Goal: Task Accomplishment & Management: Use online tool/utility

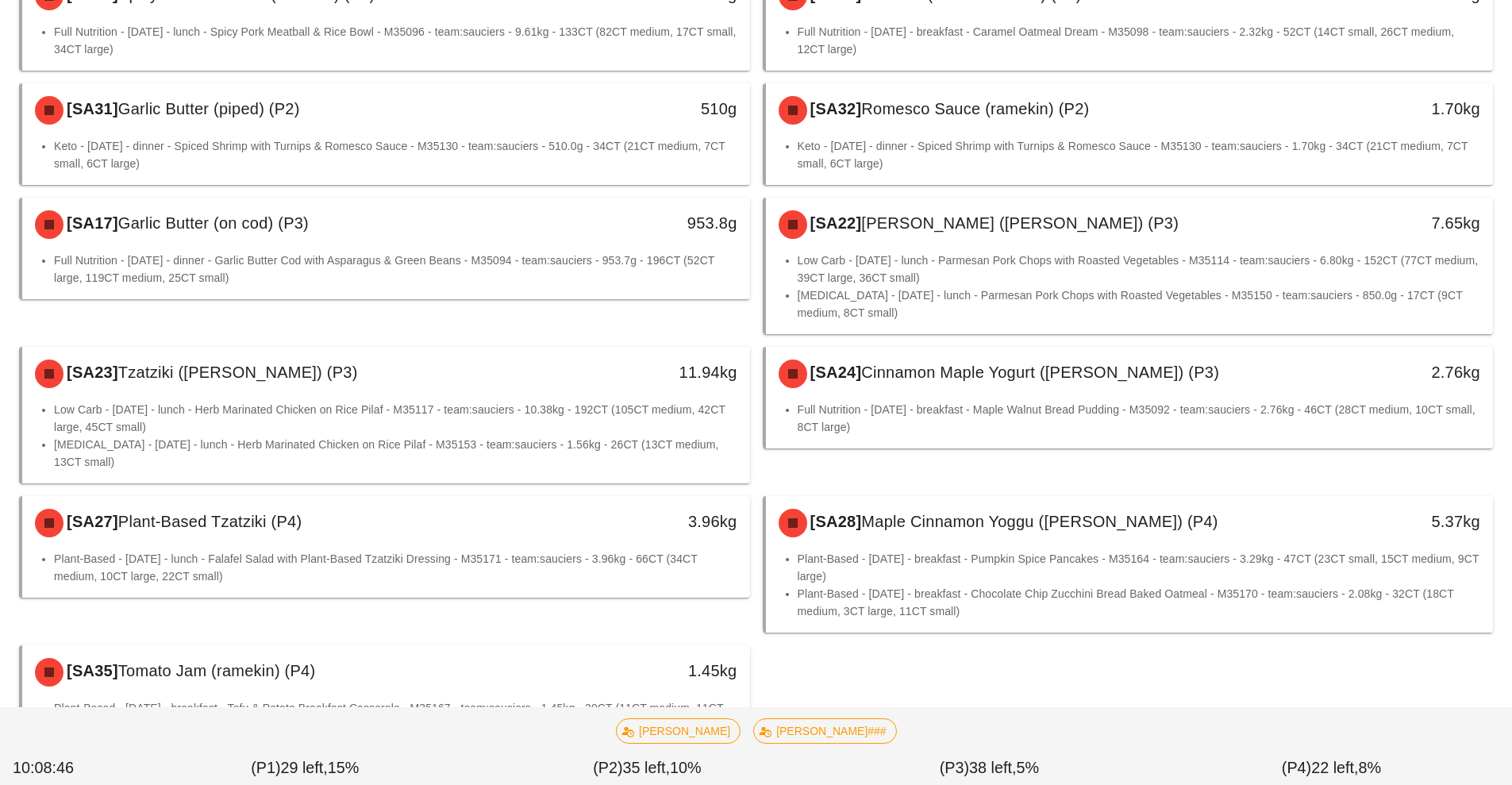
scroll to position [230, 0]
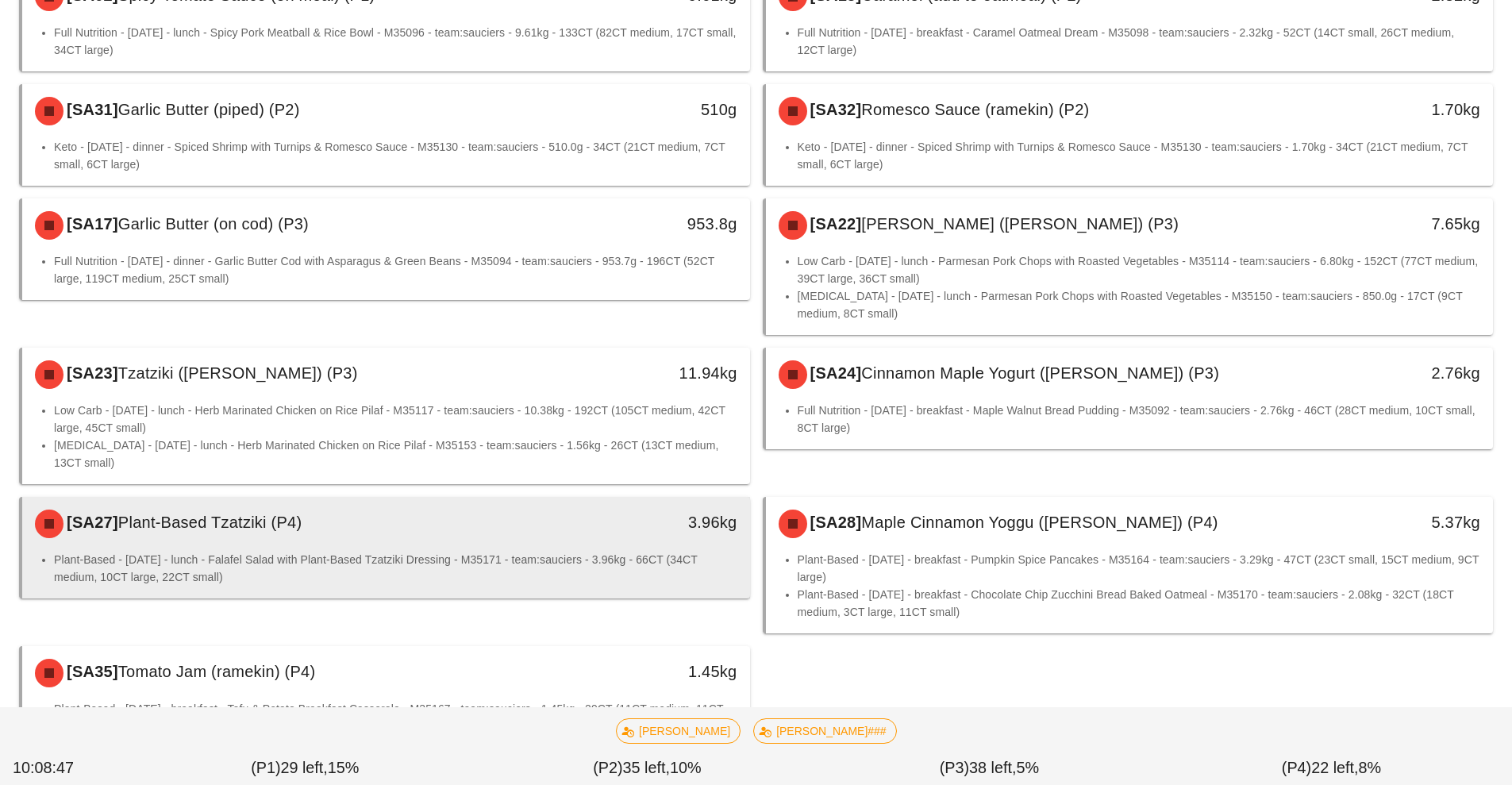
click at [607, 549] on div "[SA27] Plant-Based Tzatziki (P4) 3.96kg" at bounding box center [386, 523] width 728 height 54
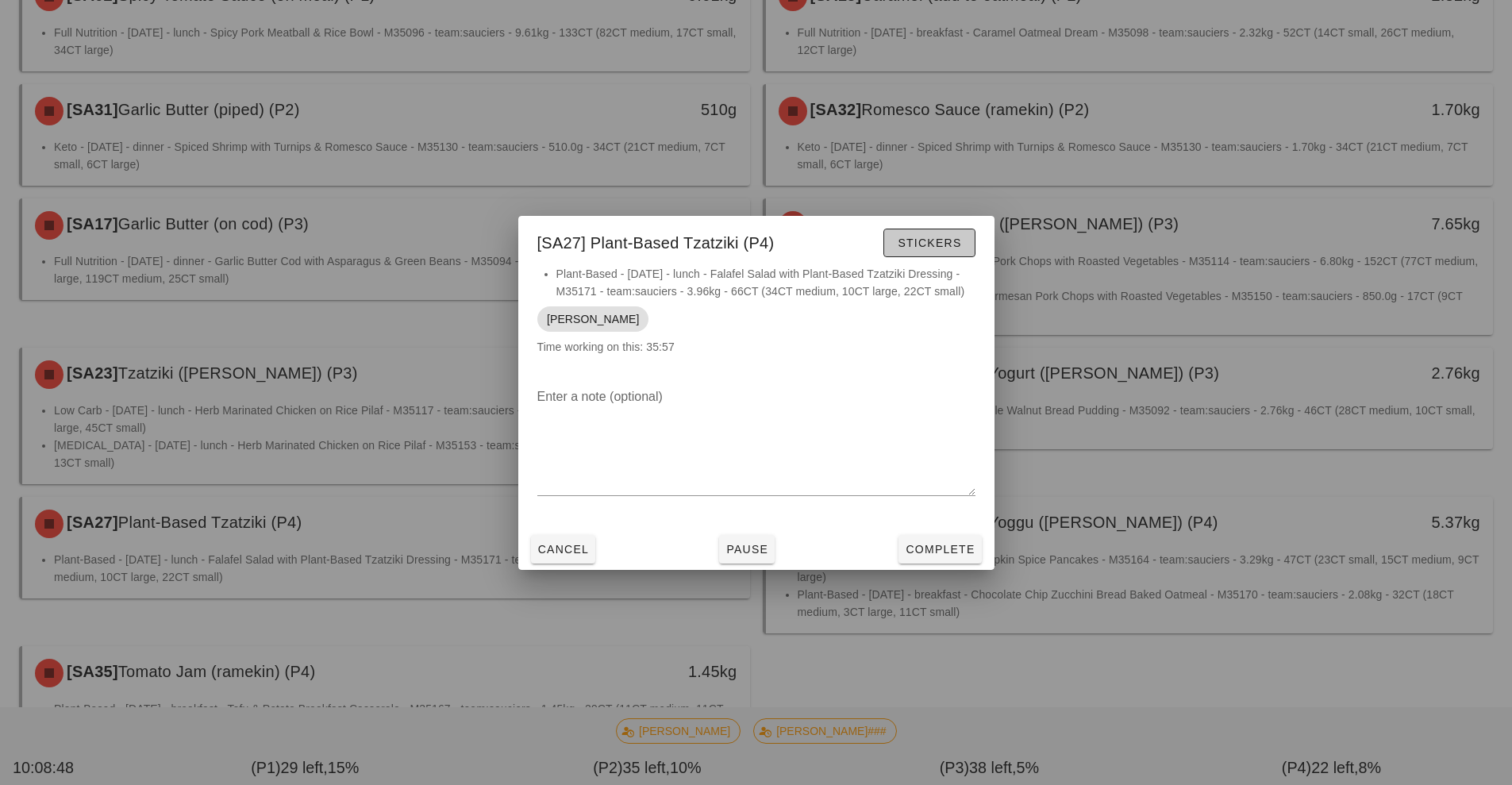
click at [935, 254] on button "Stickers" at bounding box center [928, 242] width 91 height 28
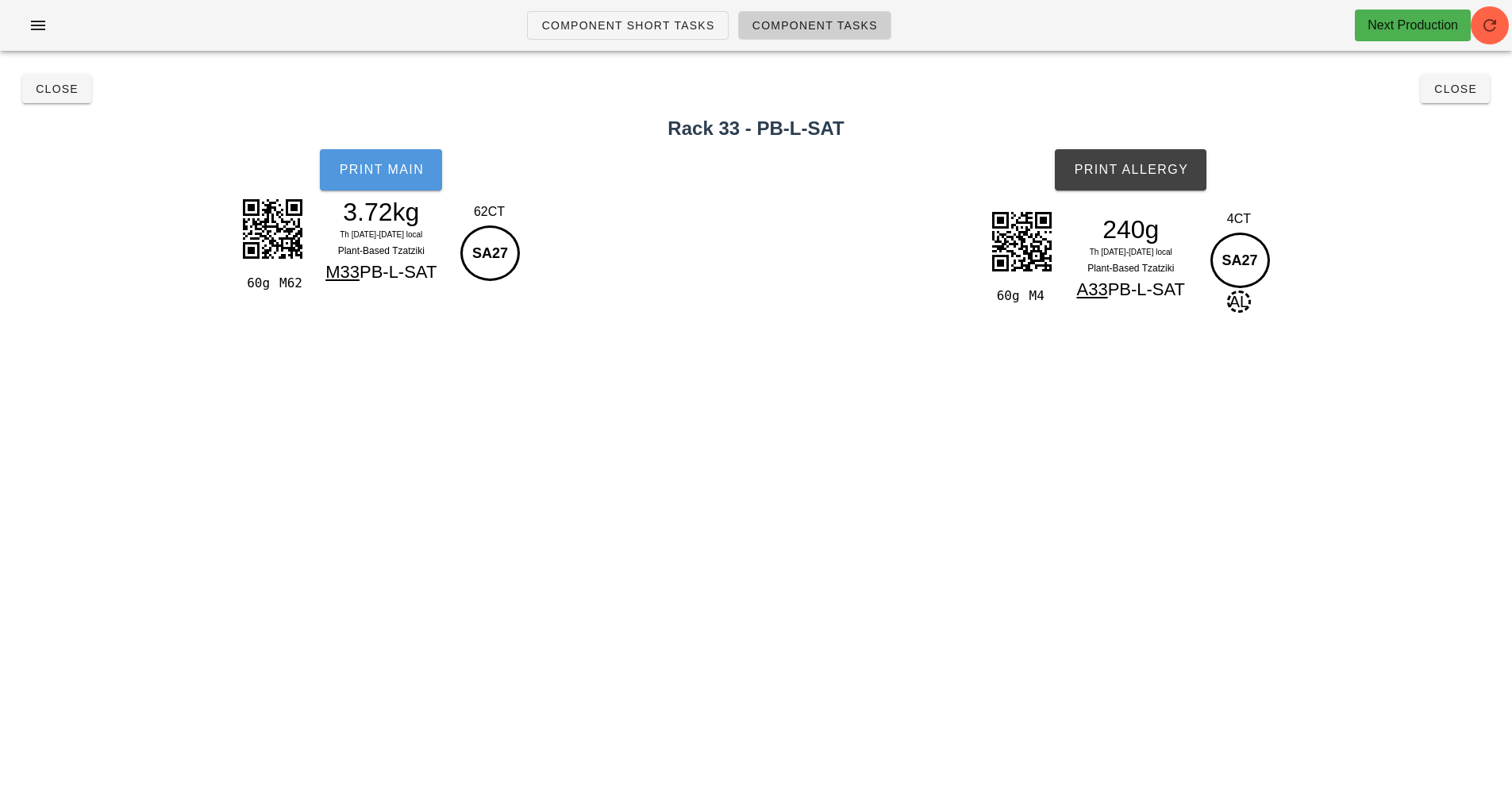
click at [401, 179] on button "Print Main" at bounding box center [381, 169] width 122 height 41
click at [1193, 151] on button "Print Allergy" at bounding box center [1130, 169] width 151 height 41
click at [1447, 101] on button "Close" at bounding box center [1456, 89] width 69 height 28
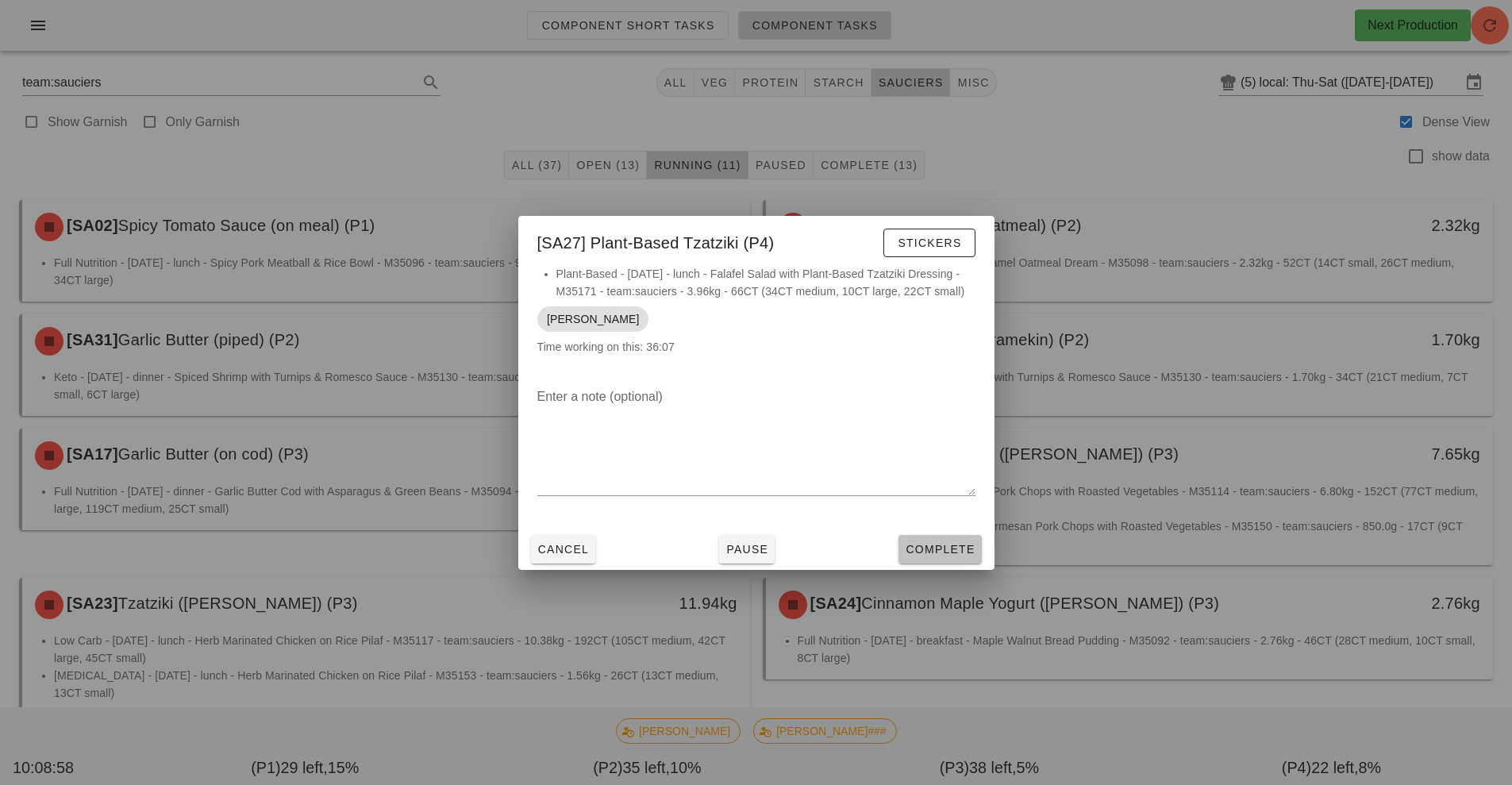
click at [910, 551] on span "Complete" at bounding box center [940, 549] width 70 height 13
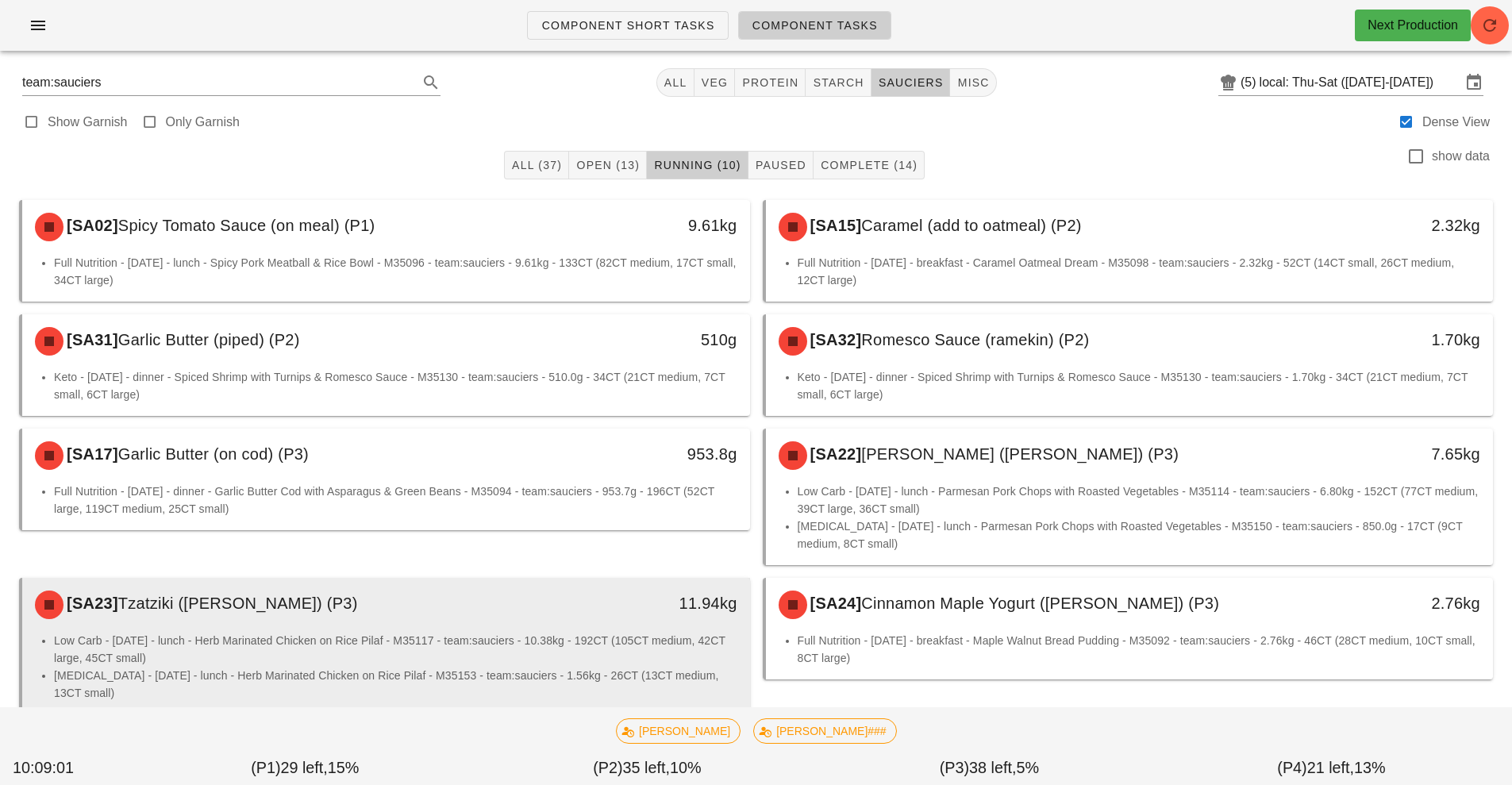
click at [217, 628] on div "[SA23] Tzatziki ([PERSON_NAME]) (P3)" at bounding box center [295, 605] width 540 height 48
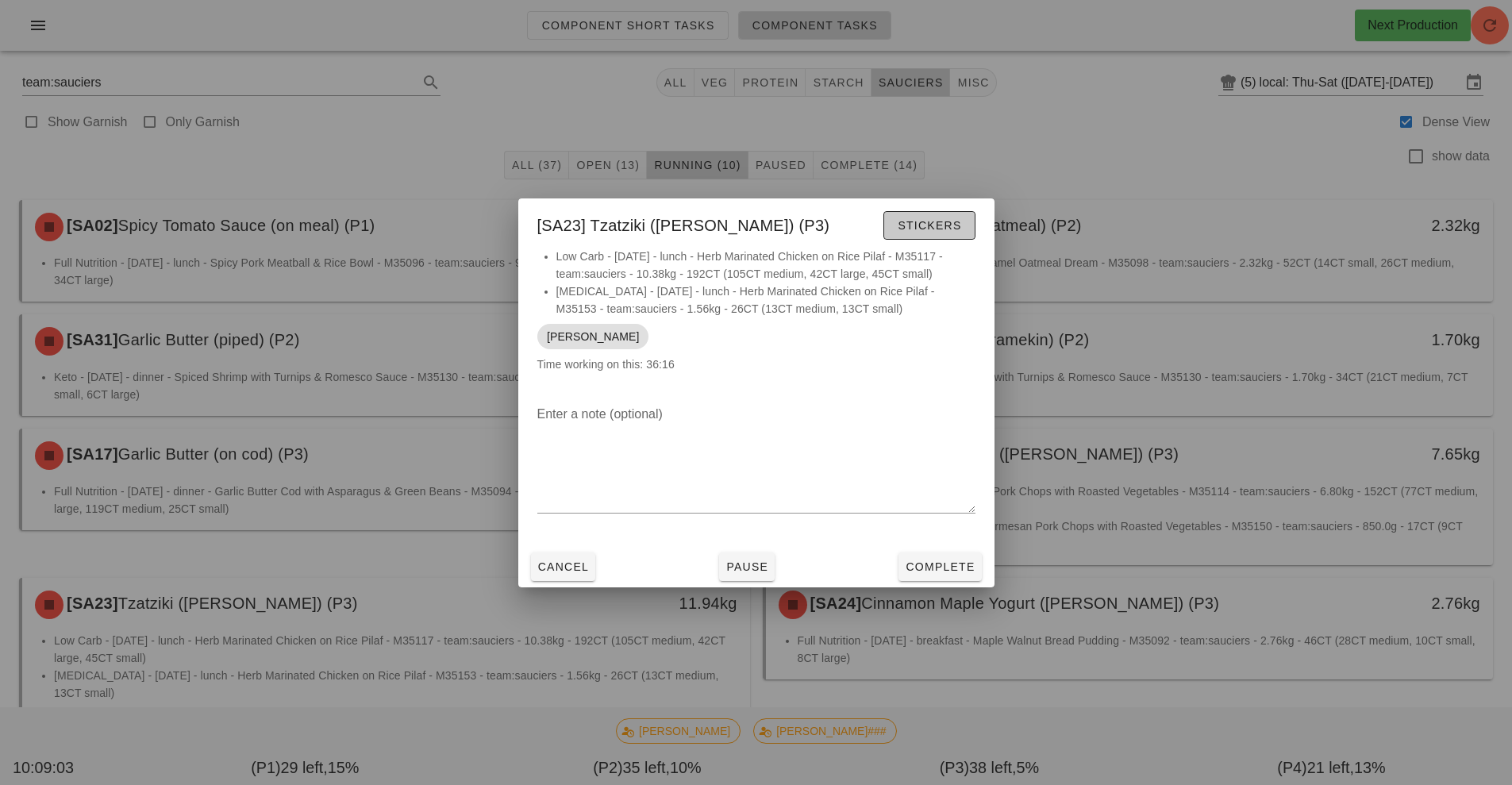
click at [913, 227] on span "Stickers" at bounding box center [929, 225] width 64 height 13
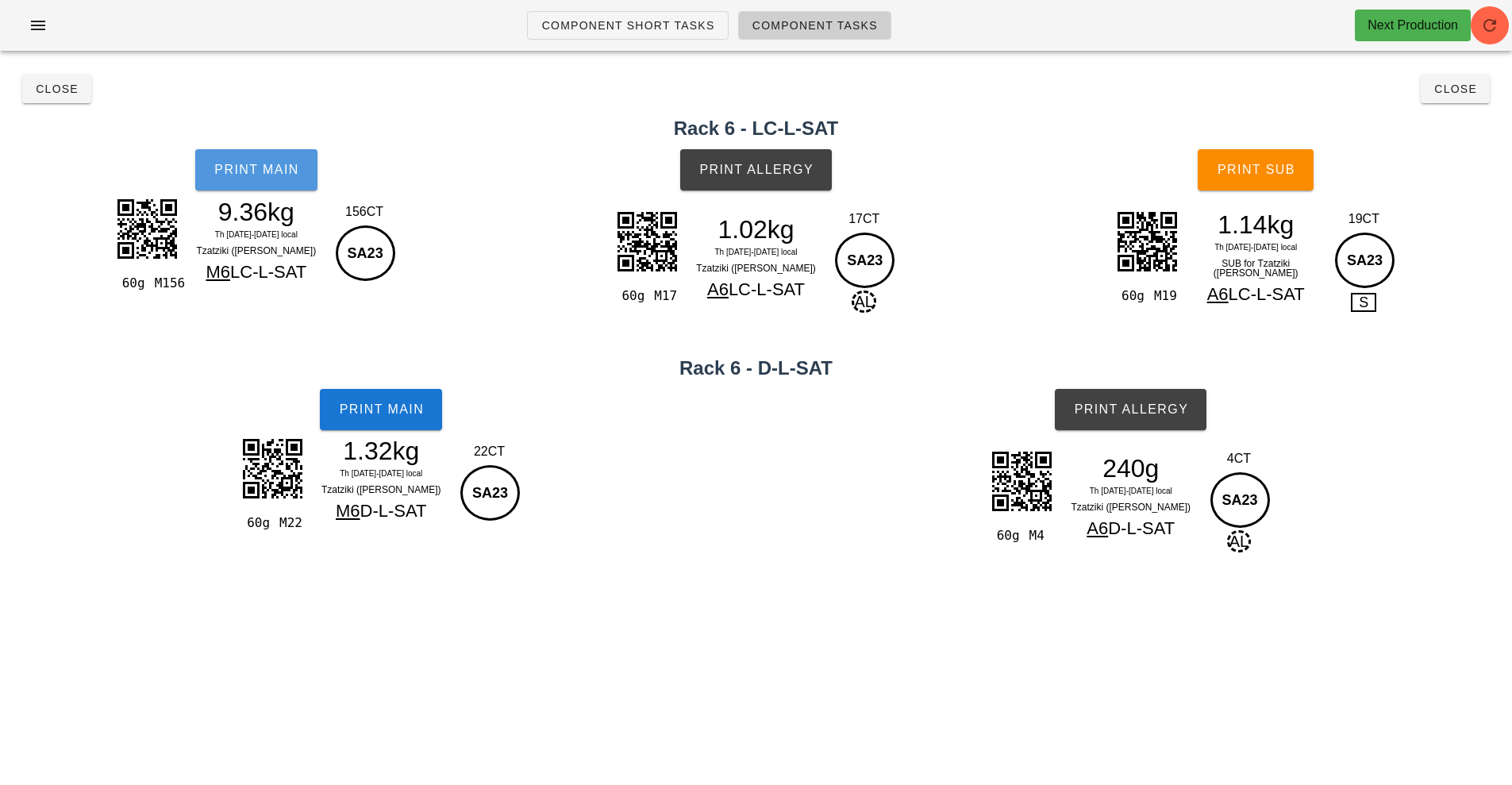
click at [298, 176] on span "Print Main" at bounding box center [256, 170] width 85 height 14
click at [404, 422] on button "Print Main" at bounding box center [381, 409] width 122 height 41
click at [799, 180] on button "Print Allergy" at bounding box center [756, 169] width 151 height 41
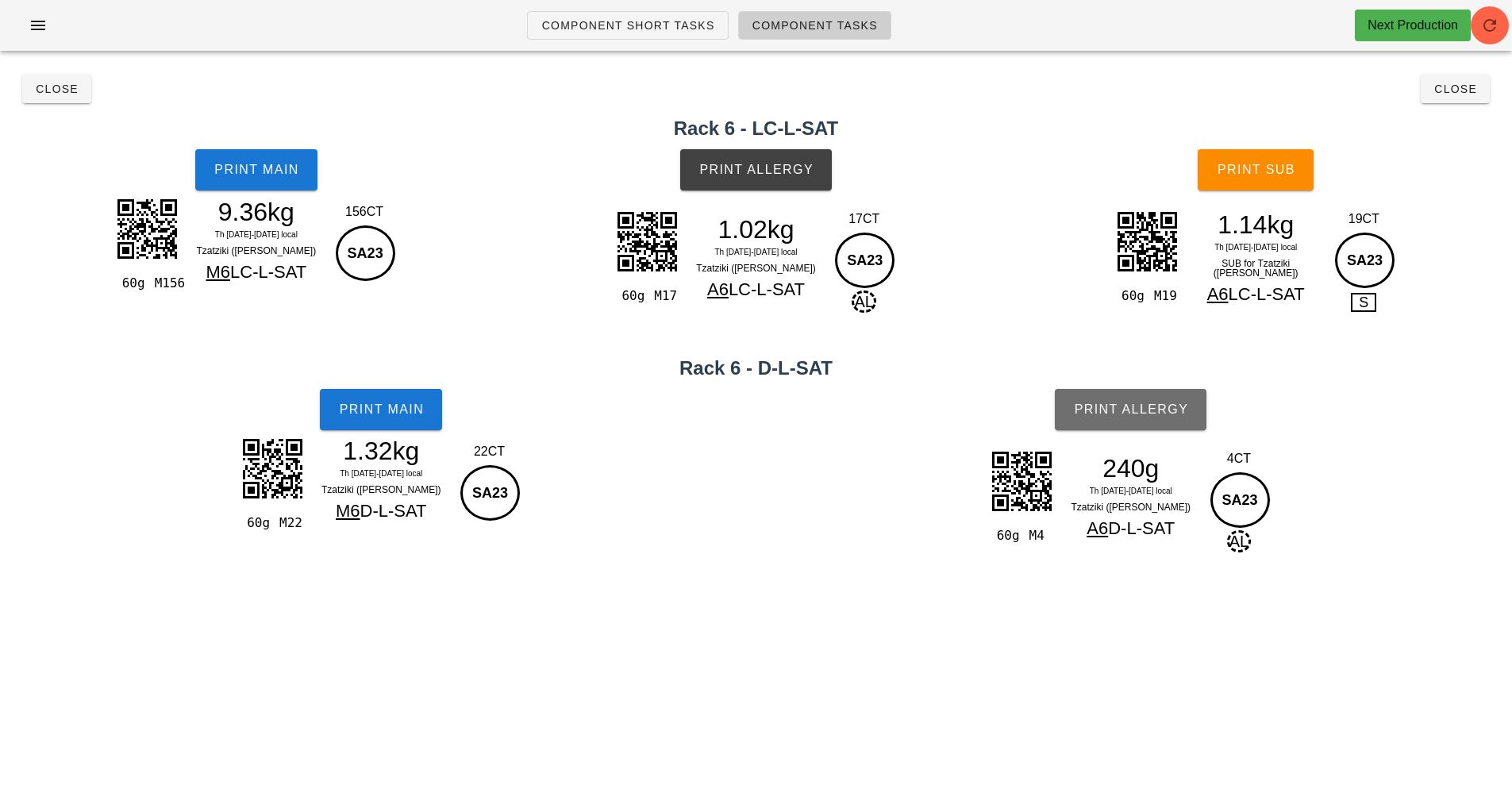
click at [1166, 414] on span "Print Allergy" at bounding box center [1130, 410] width 115 height 14
click at [1286, 163] on span "Print Sub" at bounding box center [1257, 170] width 79 height 14
click at [1460, 99] on button "Close" at bounding box center [1456, 89] width 69 height 28
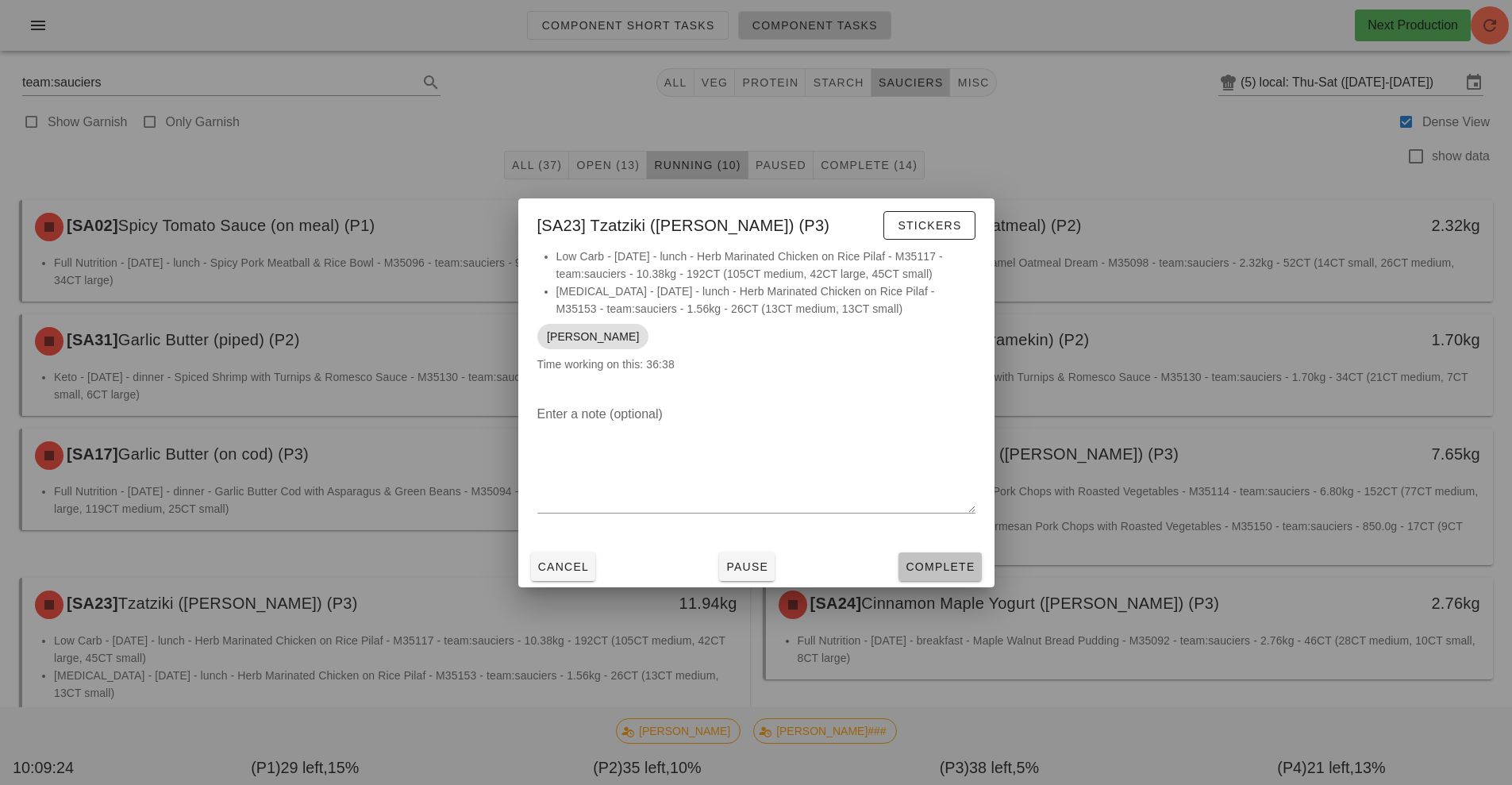
click at [936, 554] on button "Complete" at bounding box center [940, 566] width 83 height 28
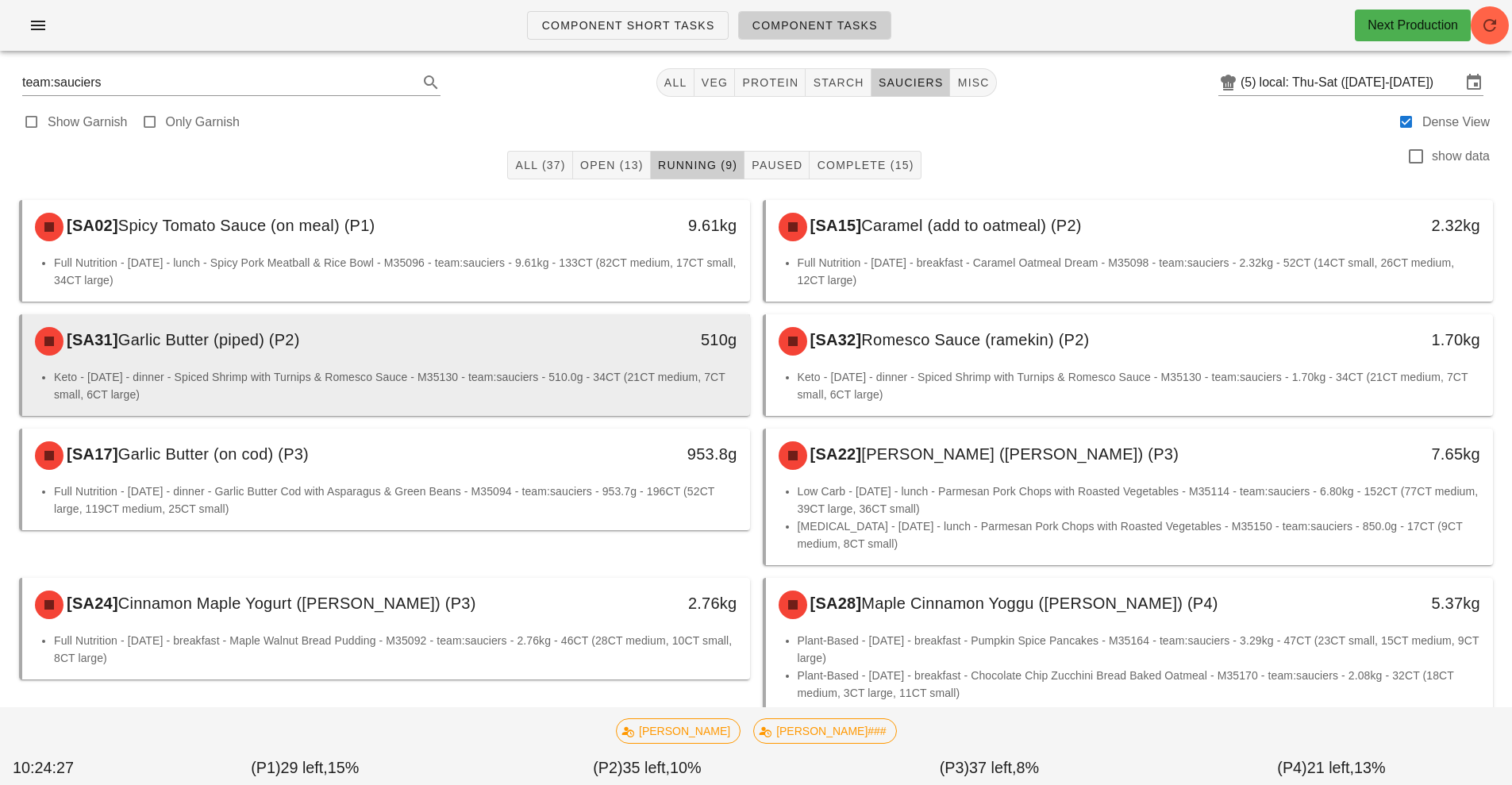
click at [604, 363] on div "510g" at bounding box center [656, 341] width 180 height 48
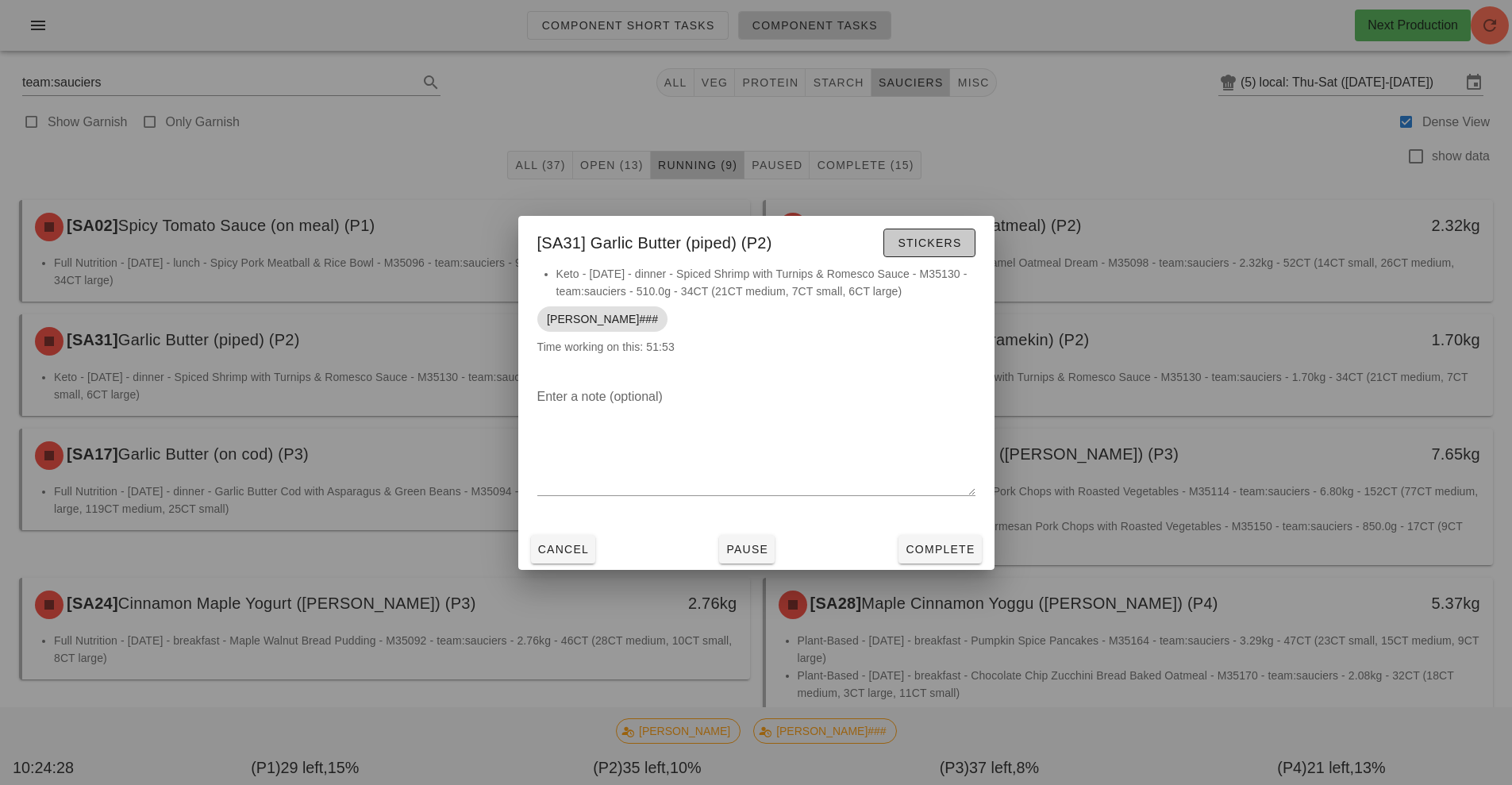
click at [917, 246] on span "Stickers" at bounding box center [929, 243] width 64 height 13
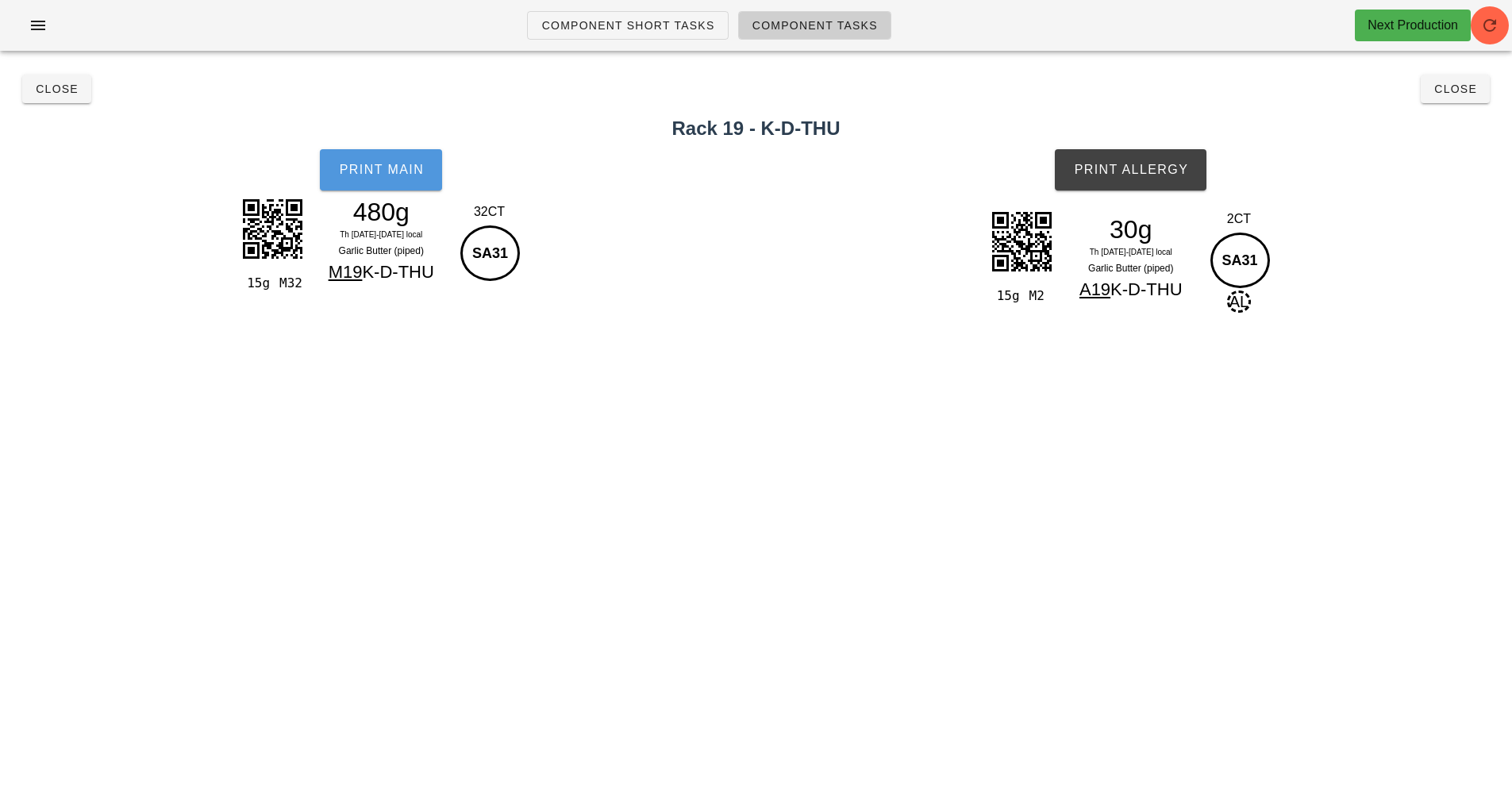
click at [399, 177] on button "Print Main" at bounding box center [381, 169] width 122 height 41
click at [1118, 173] on span "Print Allergy" at bounding box center [1130, 170] width 115 height 14
click at [61, 97] on button "Close" at bounding box center [57, 89] width 69 height 28
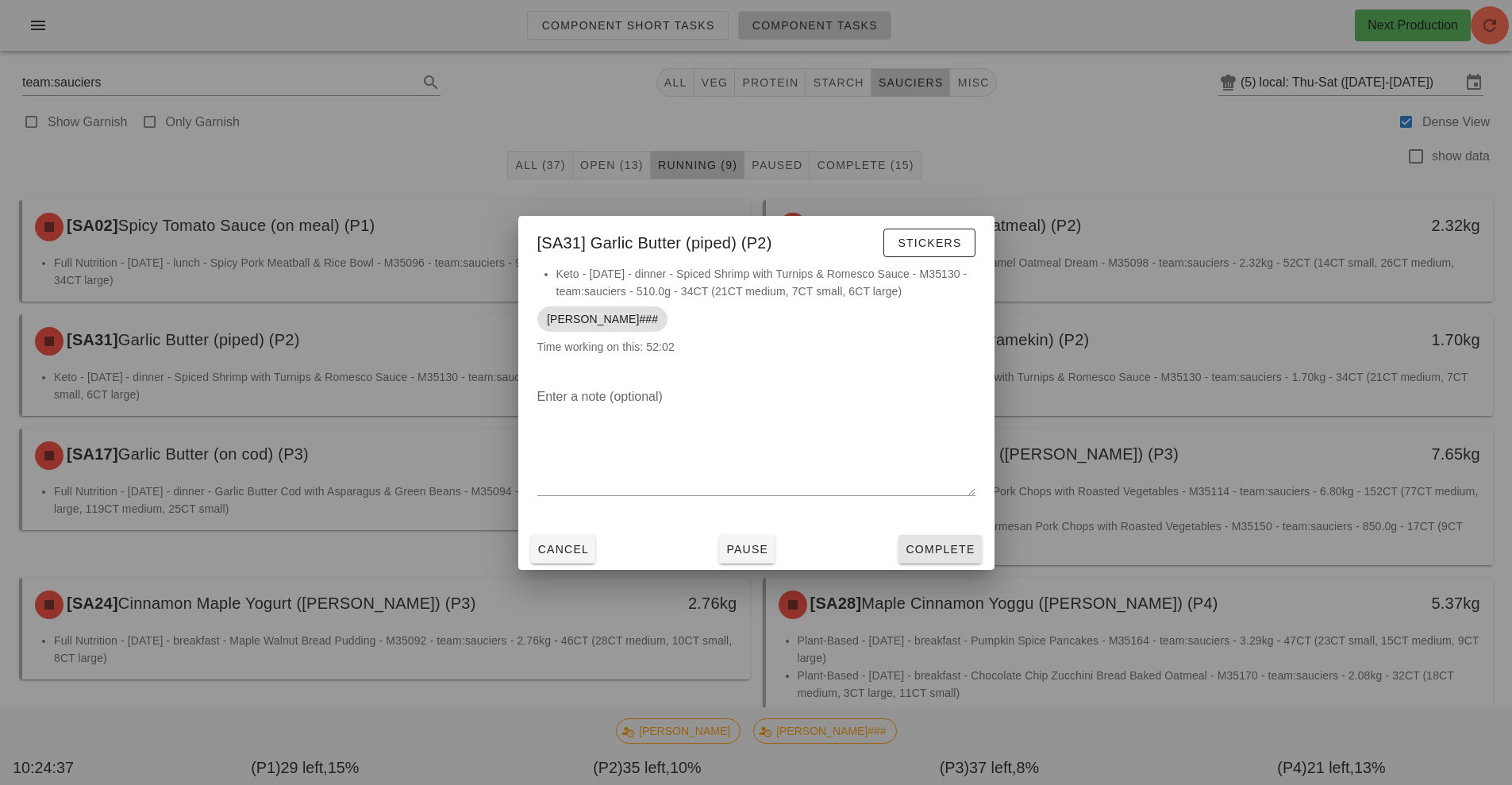
click at [930, 560] on button "Complete" at bounding box center [940, 549] width 83 height 28
